Goal: Transaction & Acquisition: Purchase product/service

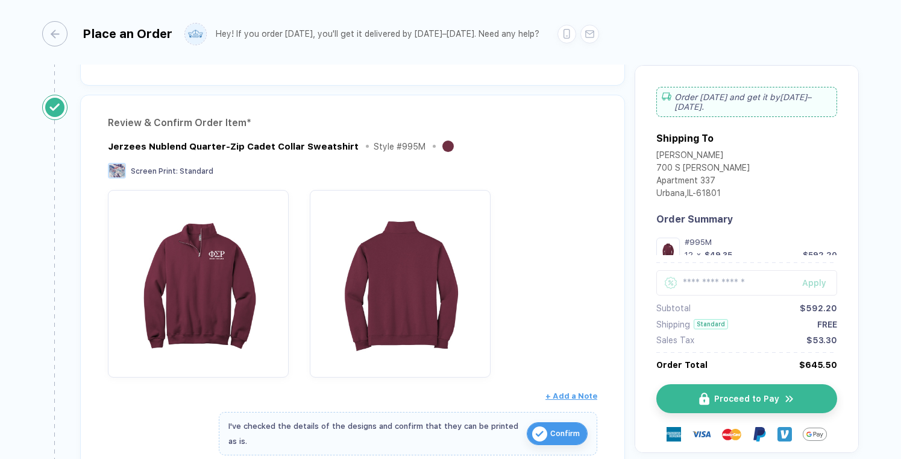
scroll to position [126, 0]
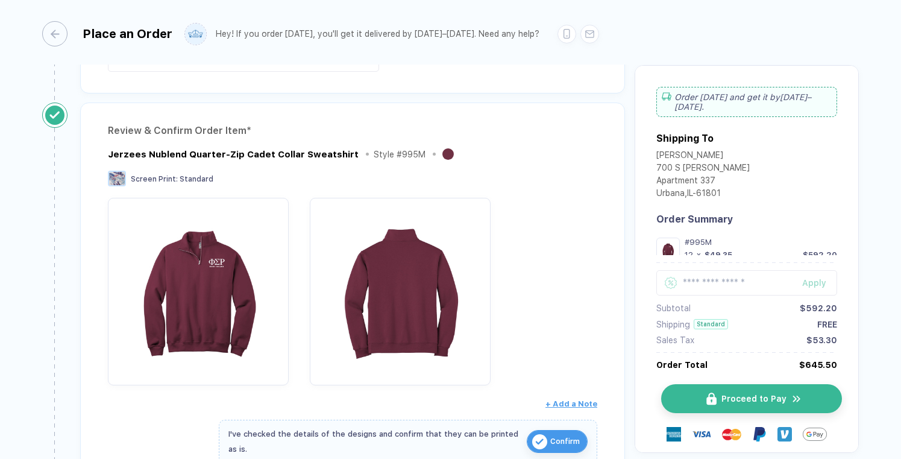
click at [736, 390] on button "Proceed to Pay" at bounding box center [751, 398] width 181 height 29
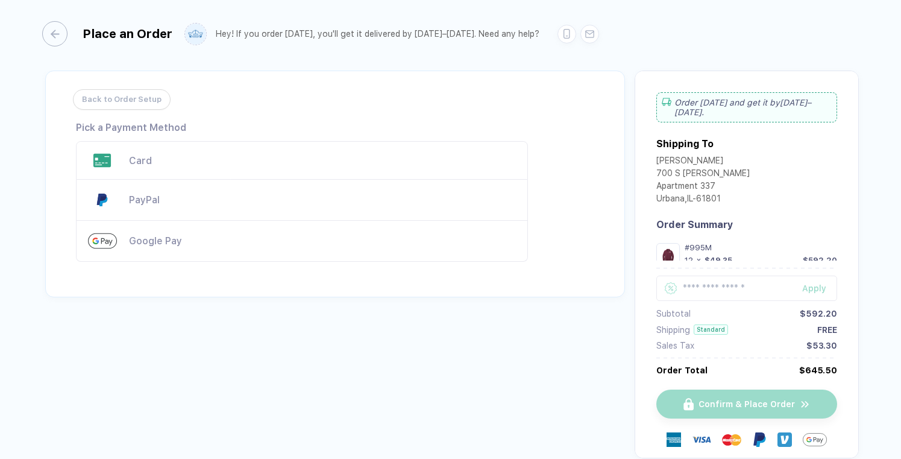
click at [226, 156] on div "Card" at bounding box center [322, 160] width 387 height 11
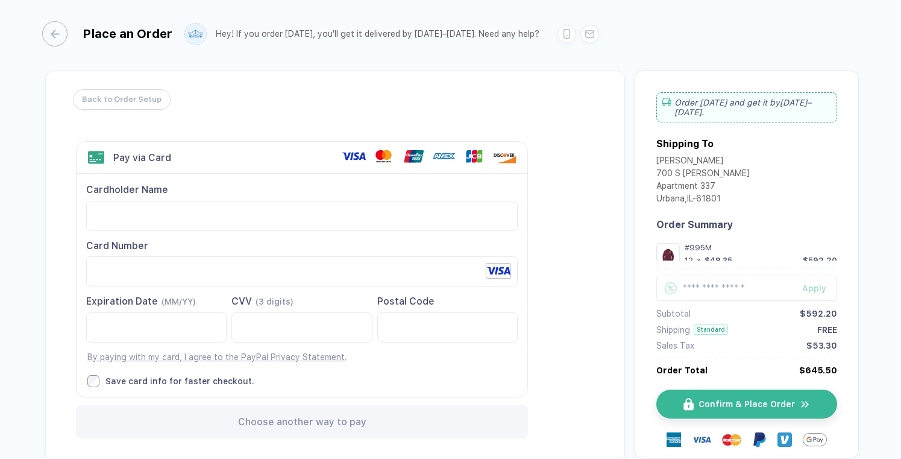
click at [574, 348] on div "Back to Order Setup Visa MasterCard Union Pay American Express JCB Discover Din…" at bounding box center [335, 267] width 580 height 392
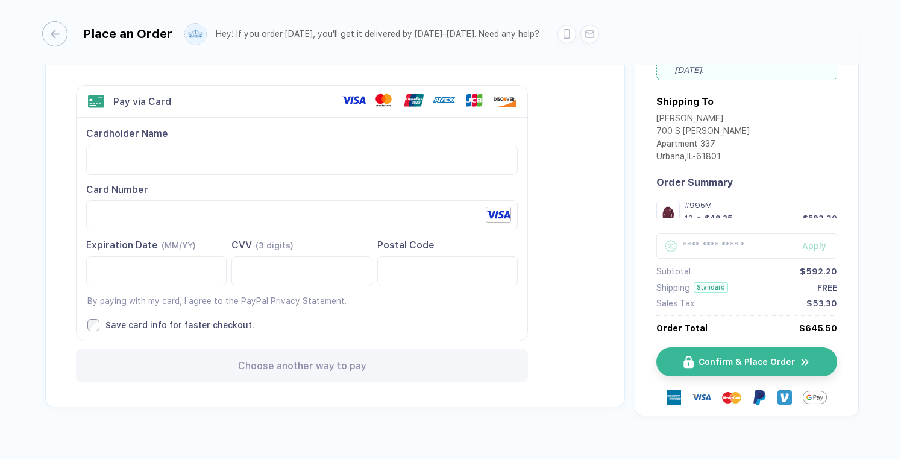
scroll to position [66, 0]
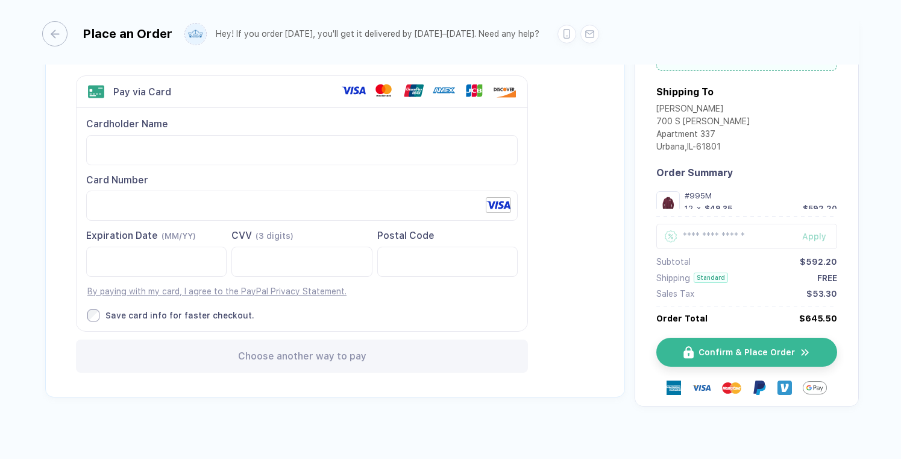
click at [567, 309] on div "Back to Order Setup Visa MasterCard Union Pay American Express JCB Discover Din…" at bounding box center [335, 201] width 580 height 392
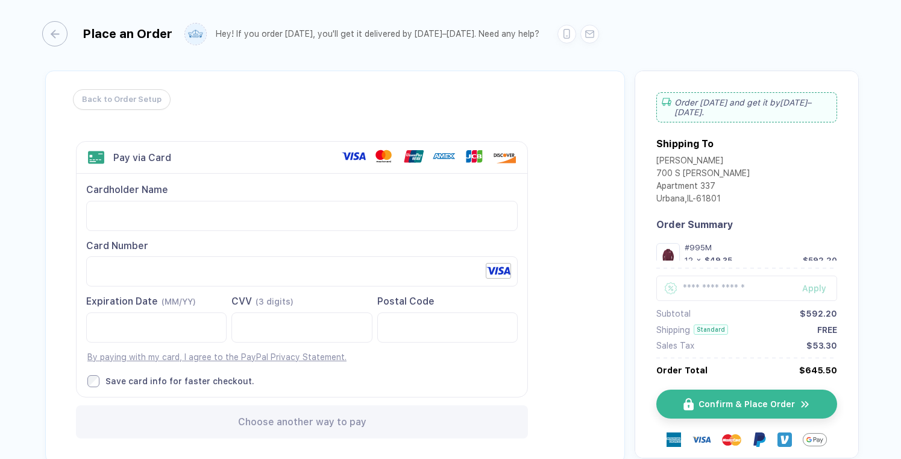
scroll to position [35, 0]
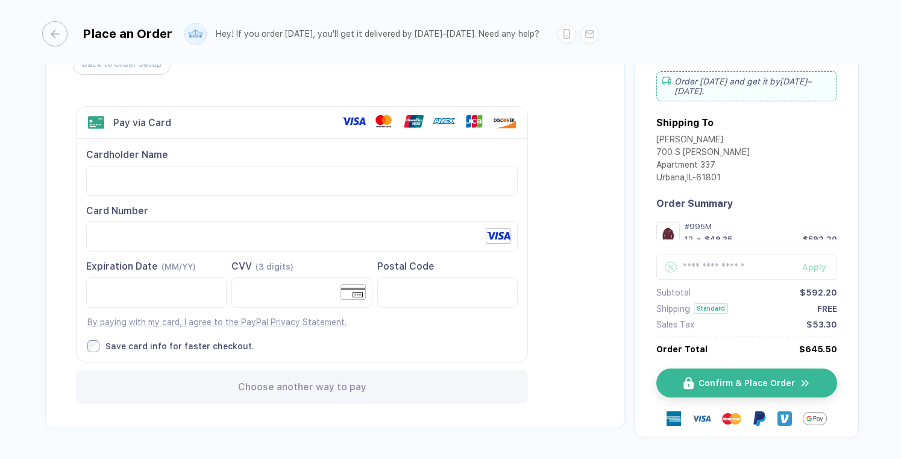
click at [606, 315] on div "Back to Order Setup Visa MasterCard Union Pay American Express JCB Discover Din…" at bounding box center [335, 232] width 580 height 392
click at [414, 382] on div "Choose another way to pay" at bounding box center [302, 386] width 452 height 33
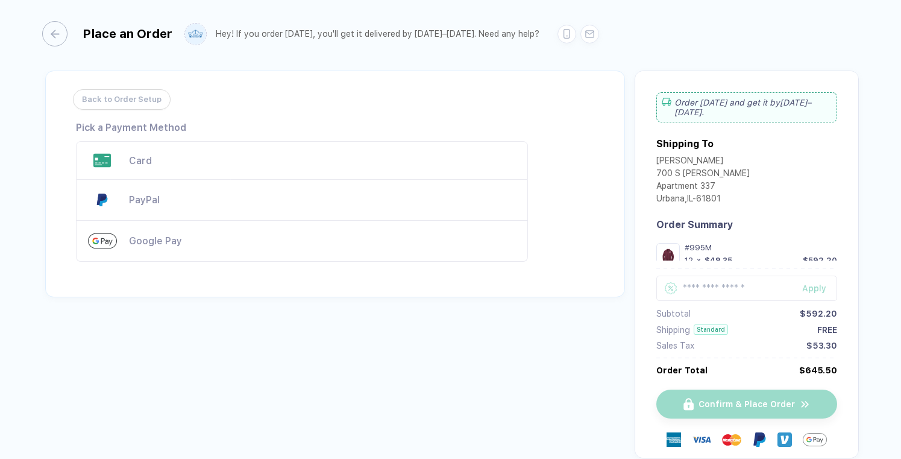
scroll to position [0, 0]
click at [256, 165] on div "Card" at bounding box center [322, 160] width 387 height 11
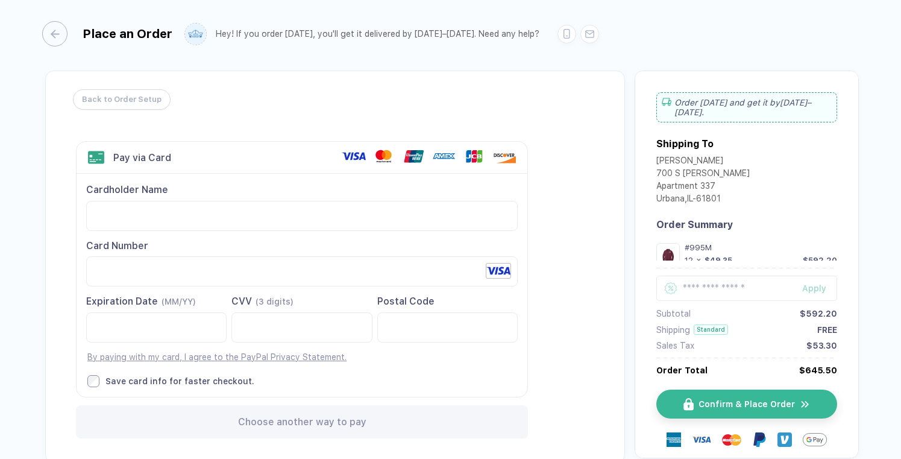
scroll to position [19, 0]
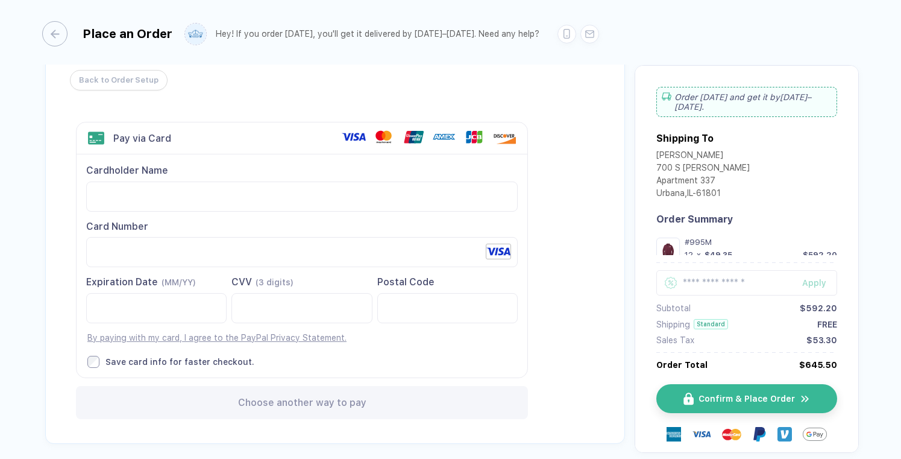
click at [104, 81] on span "Back to Order Setup" at bounding box center [119, 80] width 80 height 19
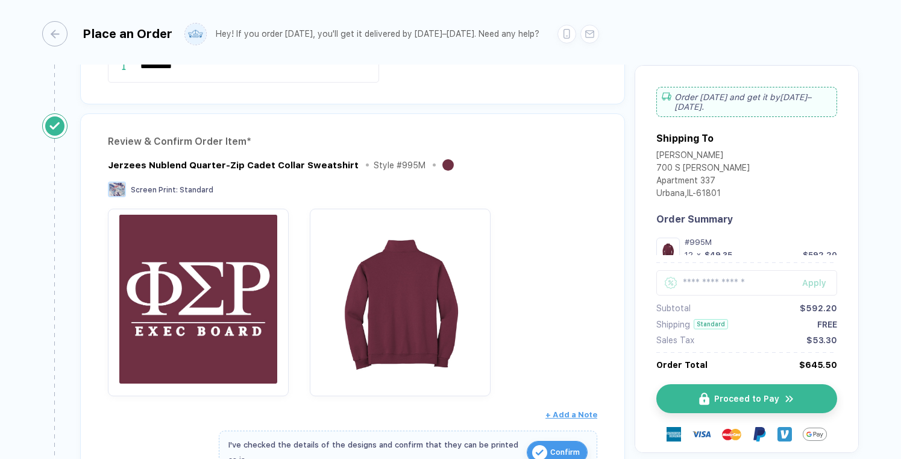
scroll to position [586, 0]
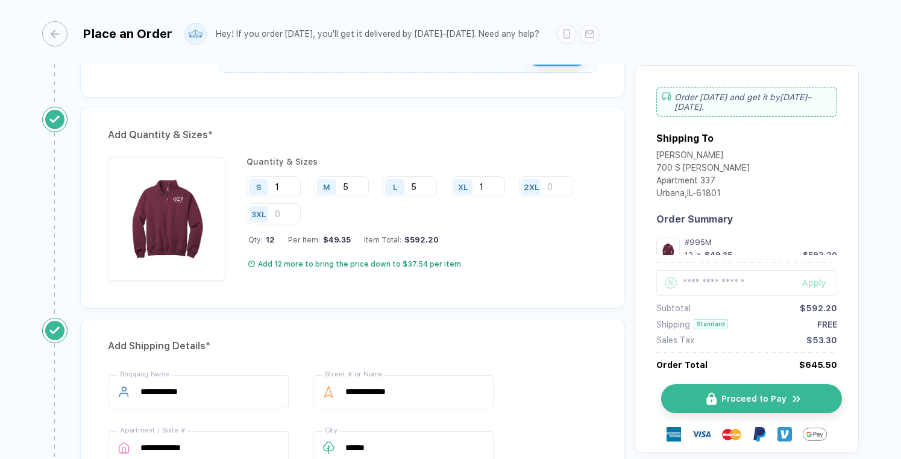
click at [706, 397] on img "button" at bounding box center [711, 398] width 10 height 13
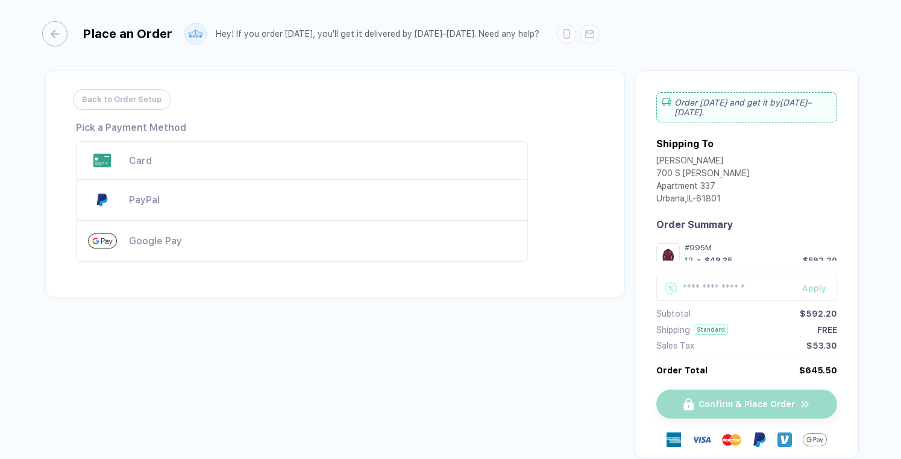
click at [306, 159] on div "Card" at bounding box center [322, 160] width 387 height 11
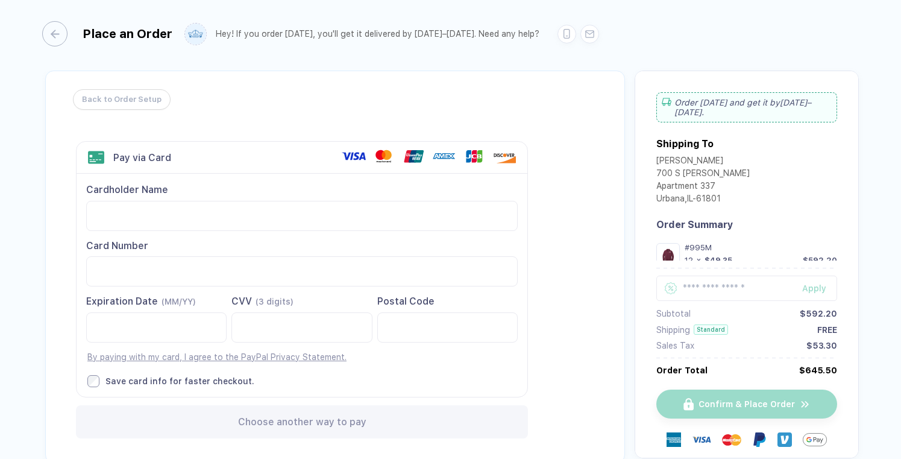
scroll to position [52, 0]
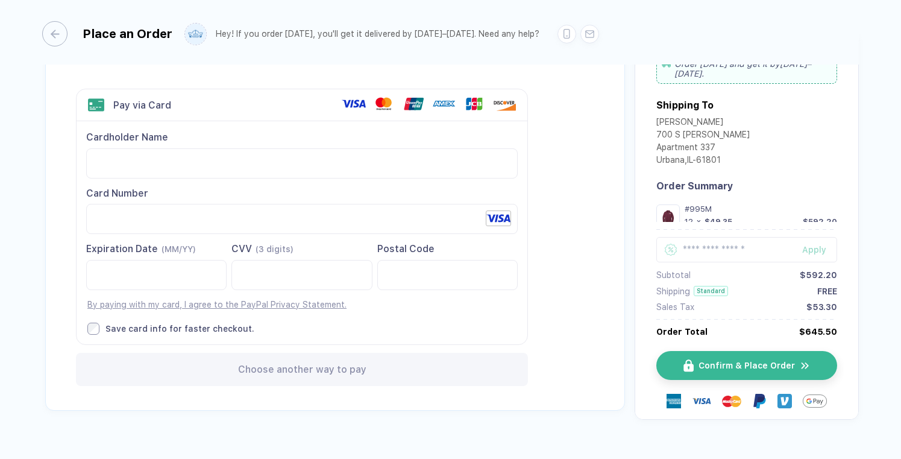
click at [590, 275] on div "Back to Order Setup Visa MasterCard Union Pay American Express JCB Discover Din…" at bounding box center [335, 214] width 580 height 392
click at [794, 358] on button "Confirm & Place Order" at bounding box center [751, 365] width 181 height 29
